Goal: Transaction & Acquisition: Download file/media

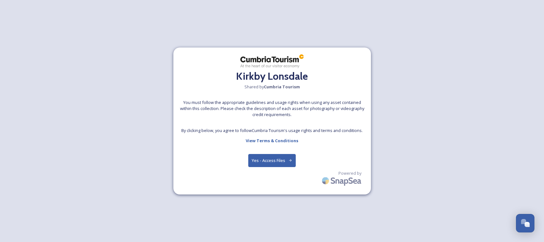
click at [269, 162] on button "Yes - Access Files" at bounding box center [272, 160] width 48 height 13
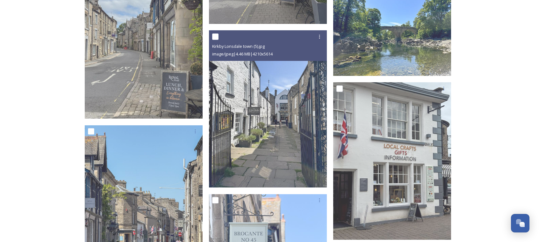
scroll to position [1164, 0]
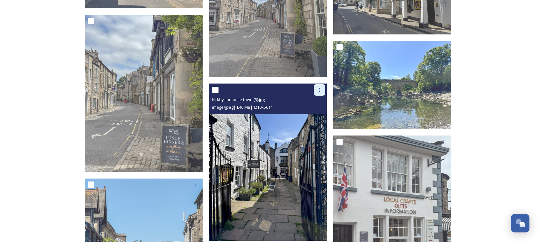
click at [318, 89] on icon at bounding box center [319, 89] width 5 height 5
click at [318, 112] on div "Download" at bounding box center [312, 116] width 26 height 12
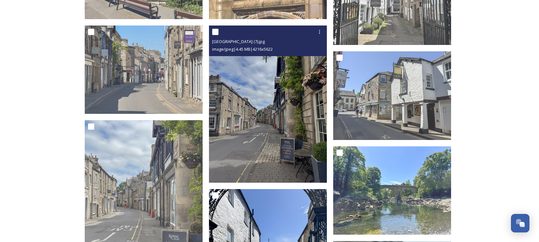
scroll to position [1004, 0]
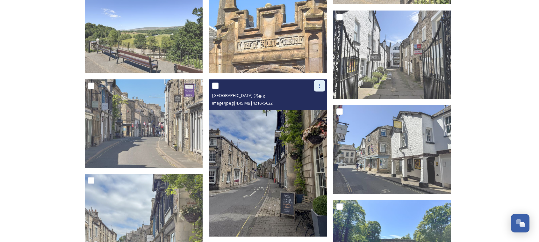
click at [317, 89] on div at bounding box center [319, 85] width 11 height 11
click at [315, 113] on span "Download" at bounding box center [311, 112] width 19 height 6
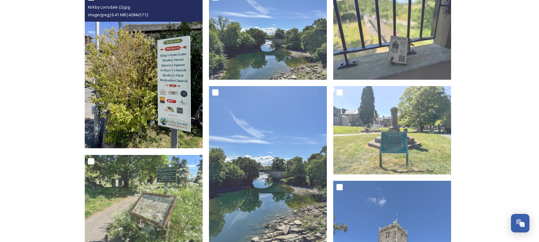
scroll to position [223, 0]
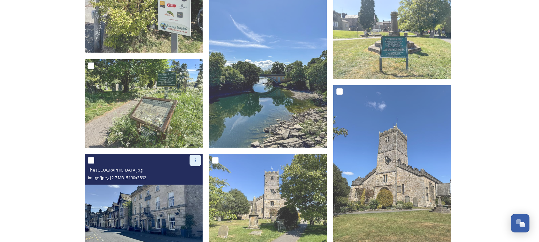
click at [198, 159] on div at bounding box center [195, 160] width 11 height 11
click at [187, 186] on span "Download" at bounding box center [187, 187] width 19 height 6
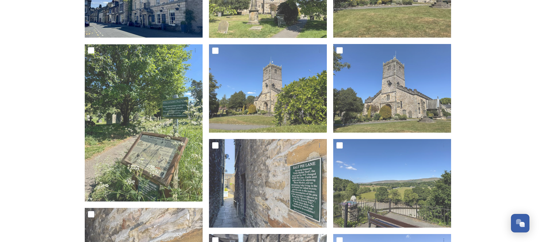
scroll to position [0, 0]
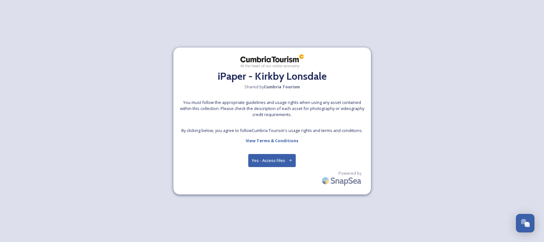
click at [265, 158] on button "Yes - Access Files" at bounding box center [272, 160] width 48 height 13
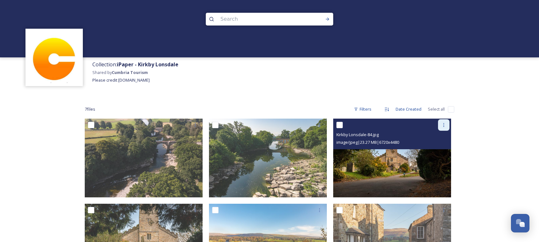
click at [443, 126] on icon at bounding box center [443, 124] width 5 height 5
click at [439, 153] on span "Download" at bounding box center [436, 151] width 19 height 6
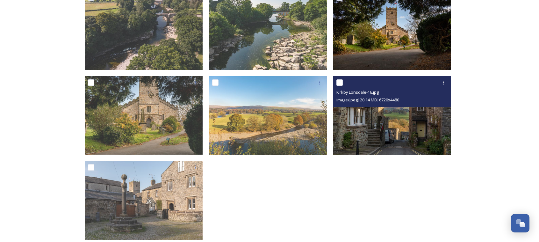
scroll to position [162, 0]
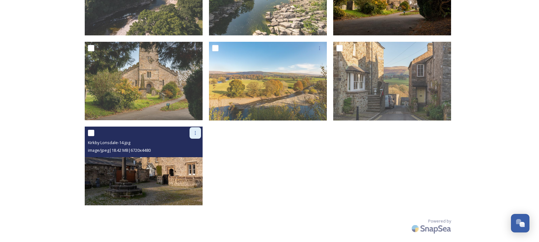
click at [194, 134] on icon at bounding box center [195, 132] width 5 height 5
click at [190, 161] on span "Download" at bounding box center [187, 159] width 19 height 6
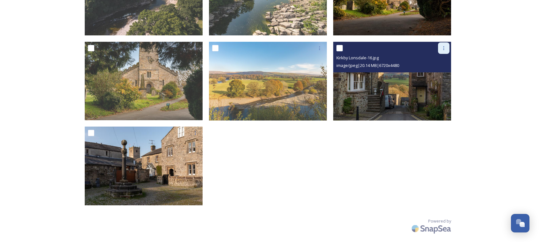
click at [444, 48] on icon at bounding box center [443, 48] width 5 height 5
click at [435, 73] on span "Download" at bounding box center [436, 74] width 19 height 6
